Goal: Task Accomplishment & Management: Use online tool/utility

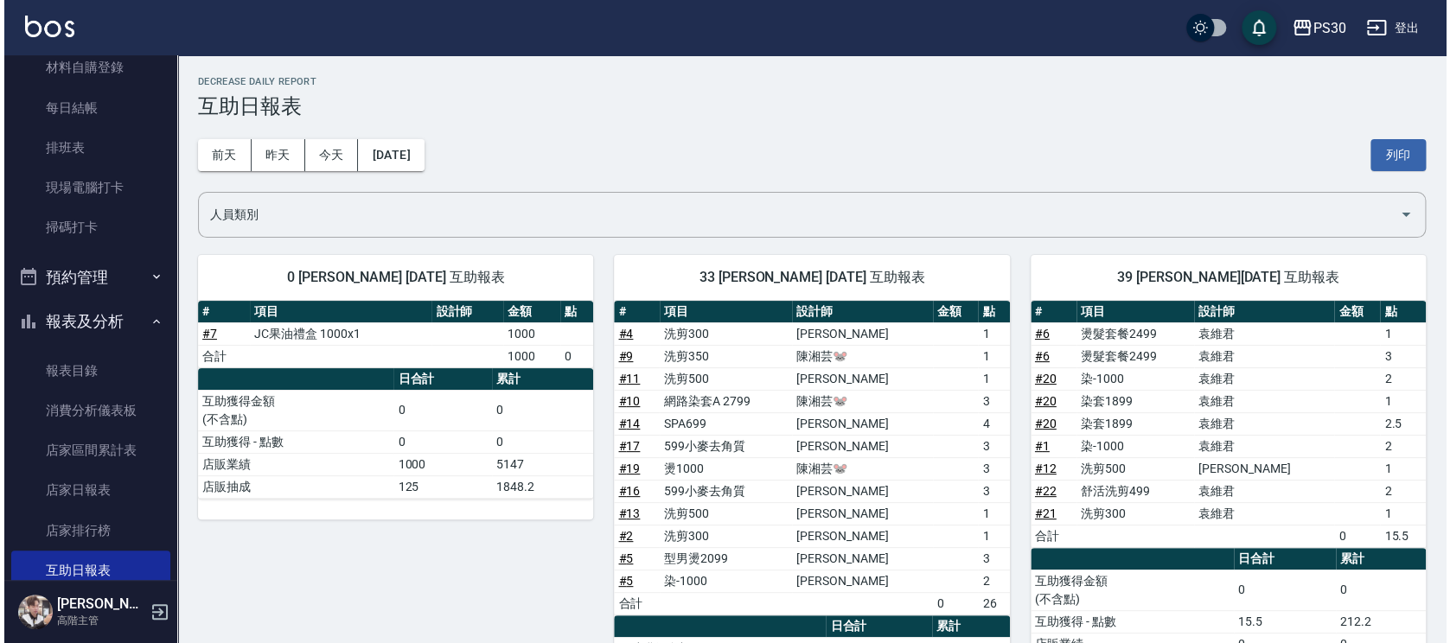
scroll to position [115, 0]
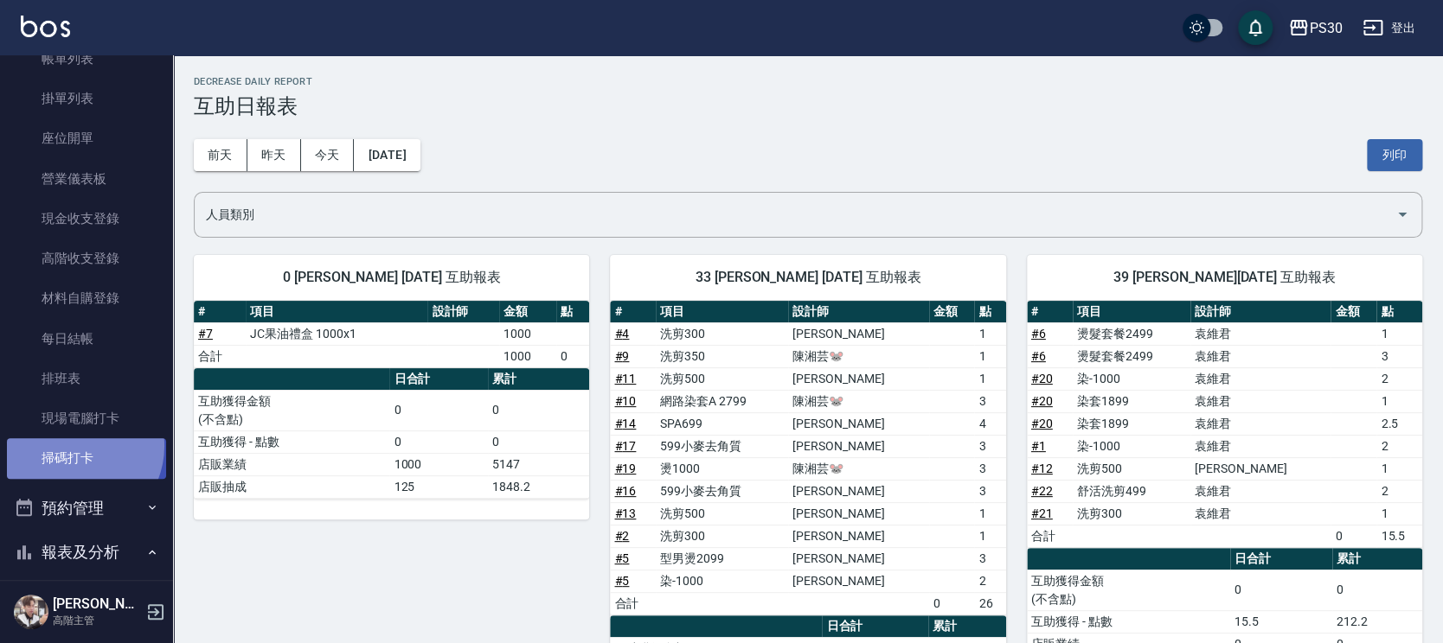
click at [72, 446] on link "掃碼打卡" at bounding box center [86, 459] width 159 height 40
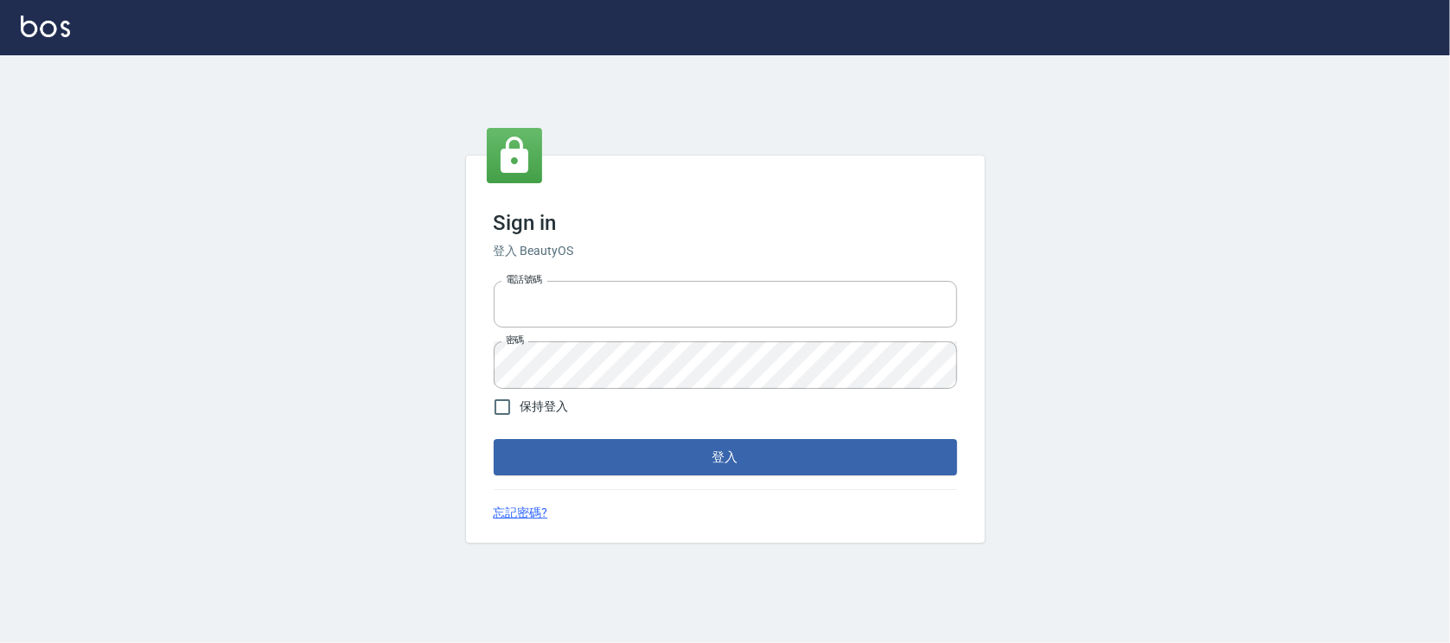
type input "0972392966"
click at [673, 451] on button "登入" at bounding box center [726, 457] width 464 height 36
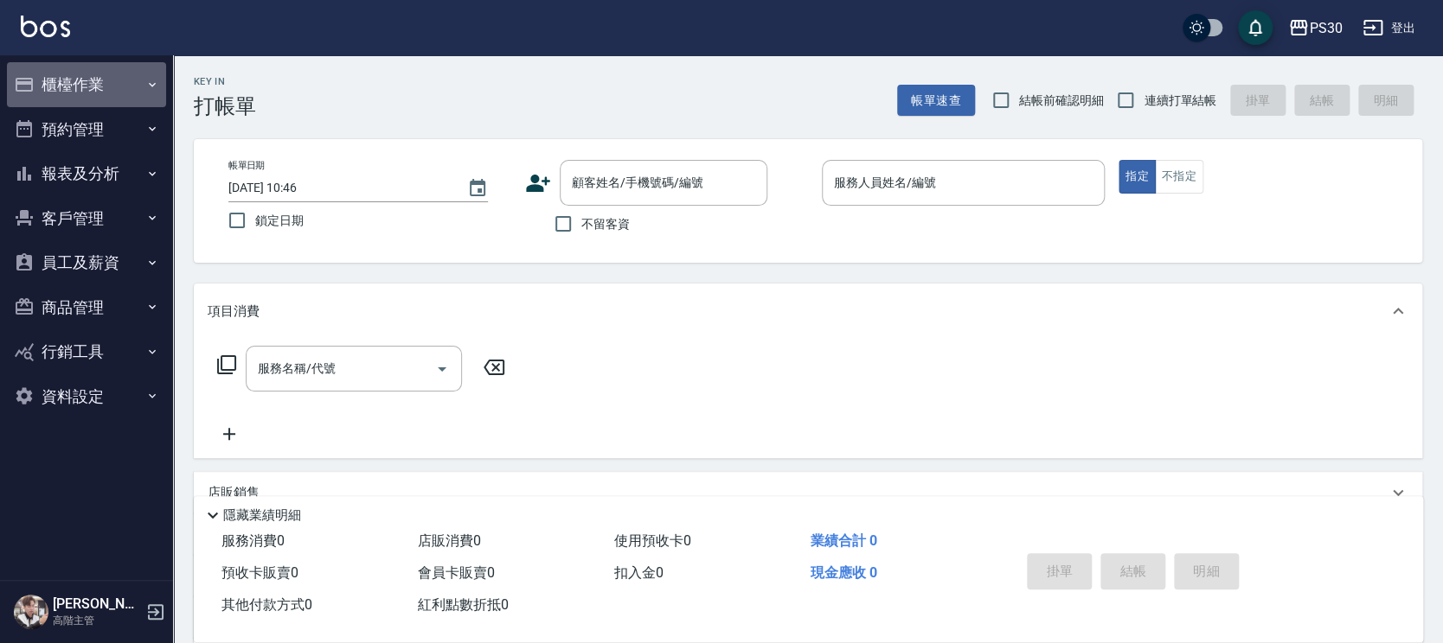
click at [77, 78] on button "櫃檯作業" at bounding box center [86, 84] width 159 height 45
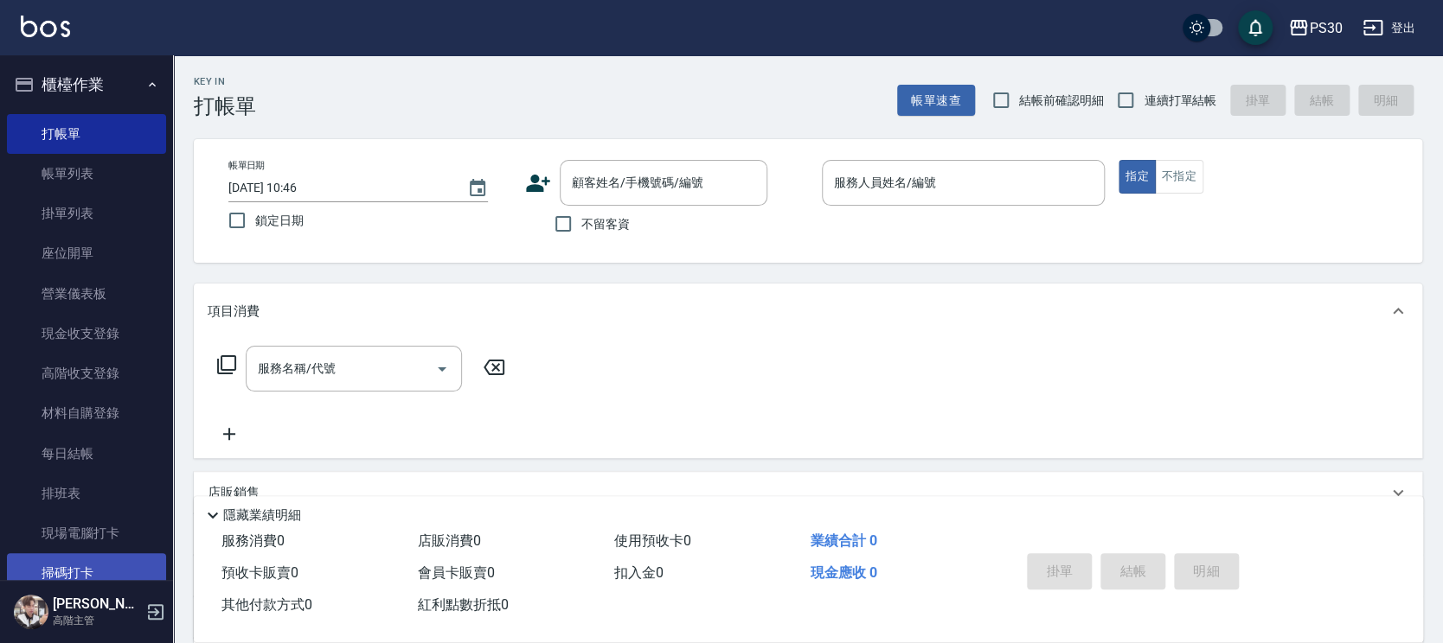
click at [85, 561] on link "掃碼打卡" at bounding box center [86, 574] width 159 height 40
